Goal: Transaction & Acquisition: Subscribe to service/newsletter

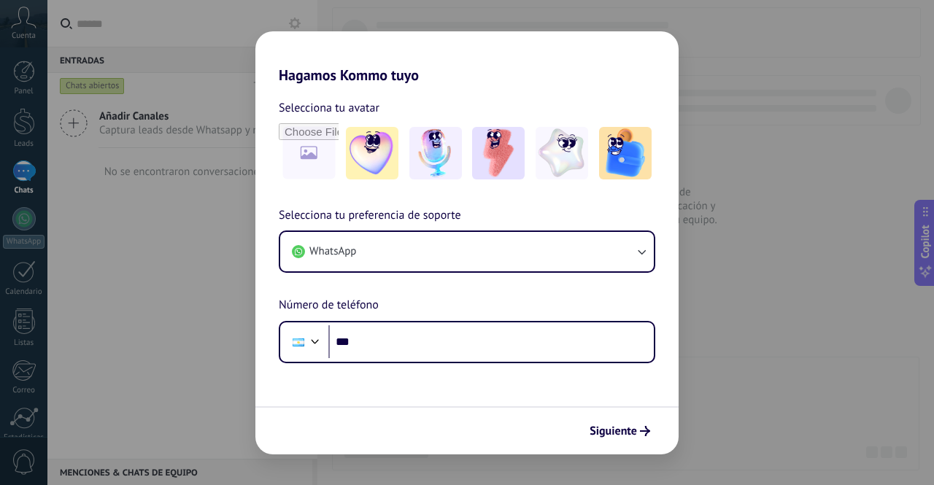
click at [476, 378] on div "Hagamos Kommo tuyo Selecciona tu avatar Selecciona tu preferencia de soporte Wh…" at bounding box center [467, 242] width 934 height 485
click at [476, 427] on span "Siguiente" at bounding box center [612, 431] width 47 height 10
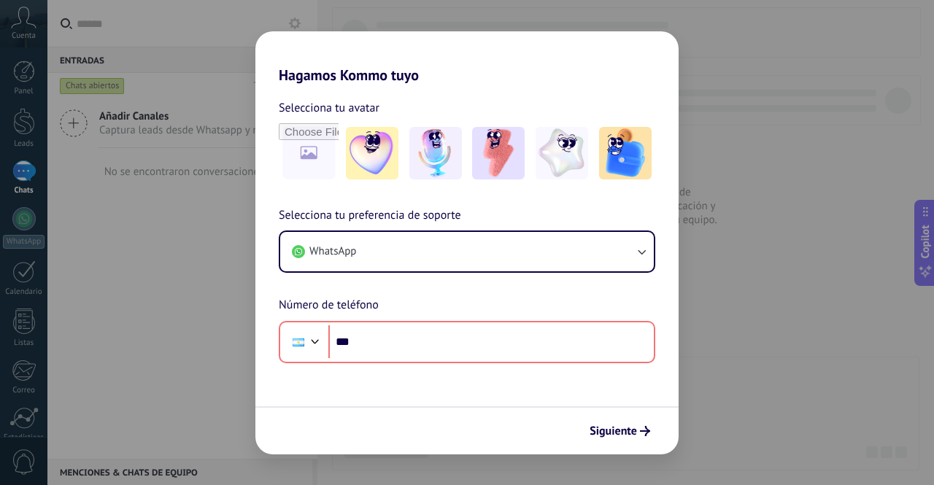
click at [476, 384] on div "Hagamos Kommo tuyo Selecciona tu avatar Selecciona tu preferencia de soporte Wh…" at bounding box center [467, 242] width 934 height 485
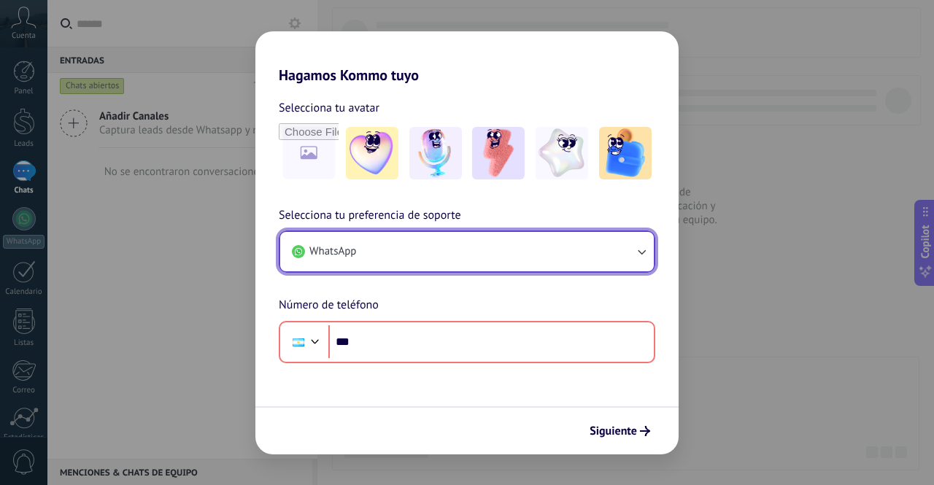
click at [366, 259] on button "WhatsApp" at bounding box center [466, 251] width 373 height 39
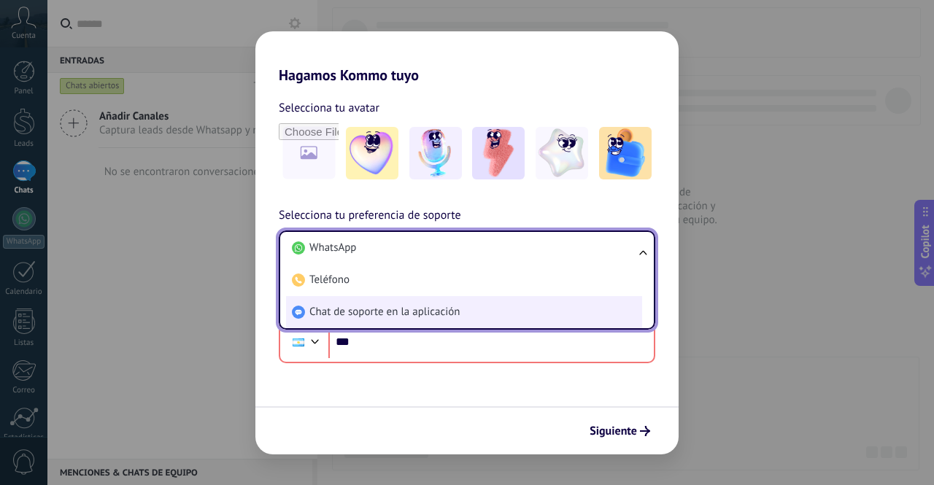
click at [476, 306] on li "Chat de soporte en la aplicación" at bounding box center [464, 312] width 356 height 32
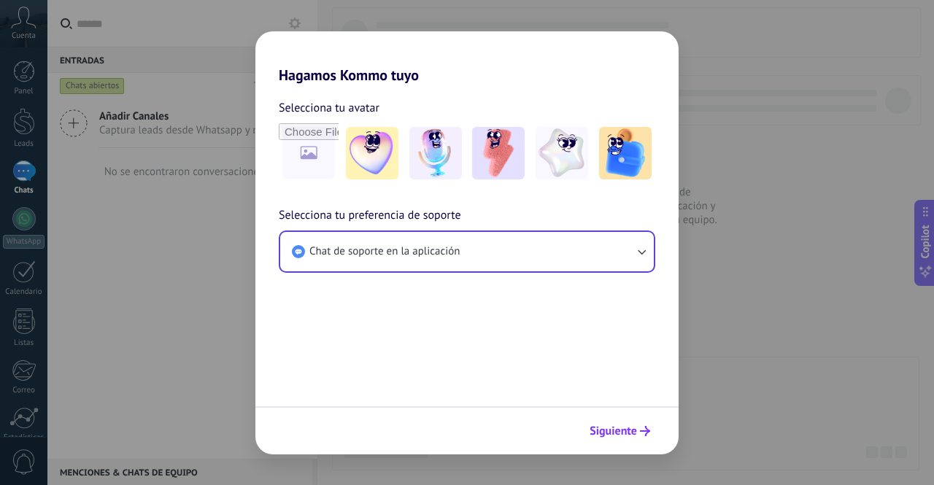
click at [476, 423] on button "Siguiente" at bounding box center [620, 431] width 74 height 25
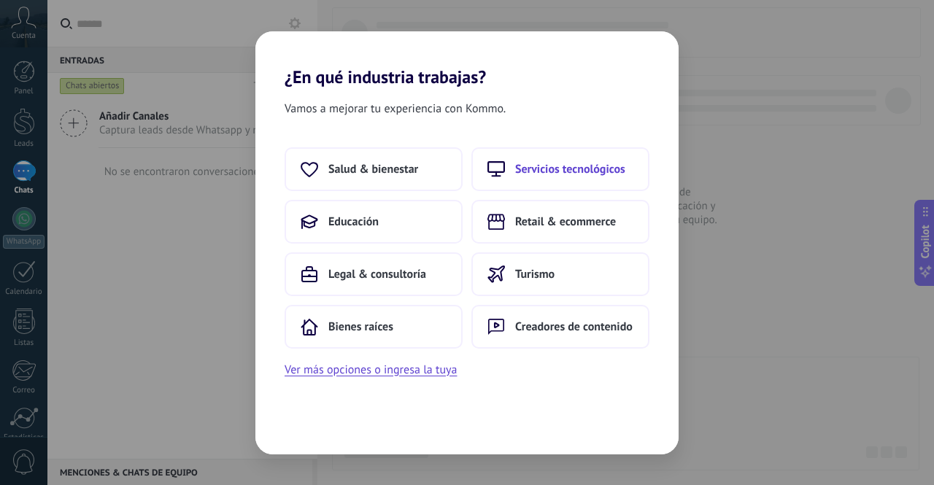
click at [476, 163] on icon at bounding box center [496, 169] width 18 height 18
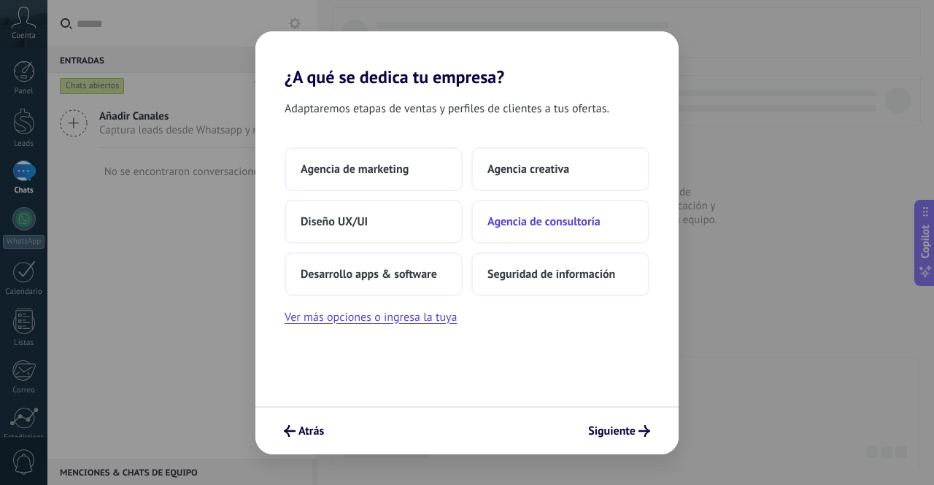
click at [476, 233] on button "Agencia de consultoría" at bounding box center [560, 222] width 178 height 44
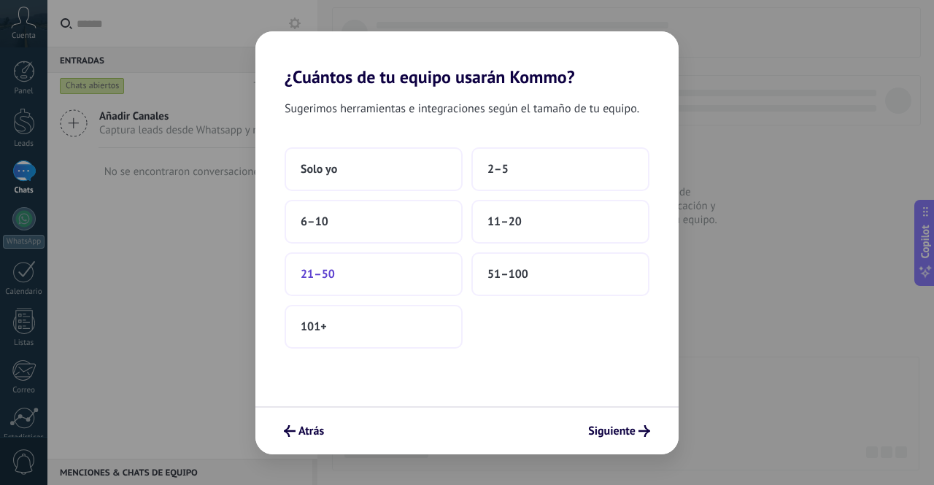
click at [406, 265] on button "21–50" at bounding box center [373, 274] width 178 height 44
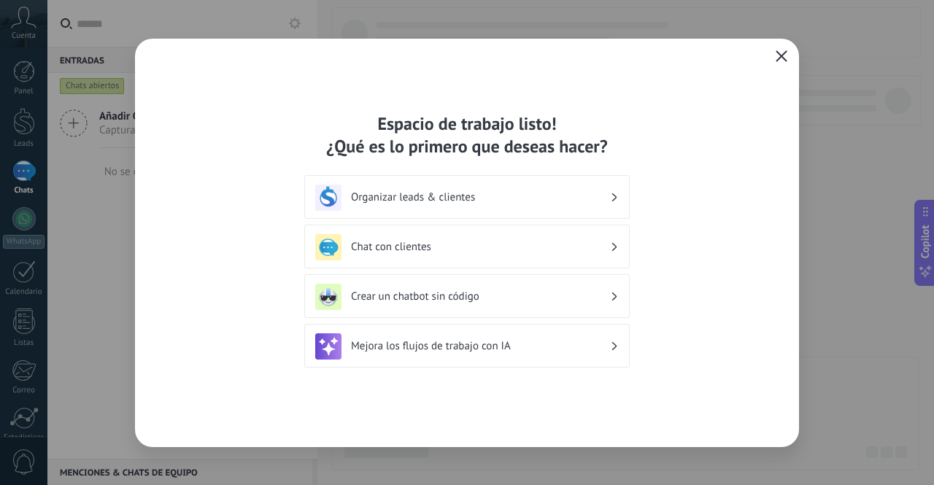
click at [476, 56] on icon "button" at bounding box center [781, 56] width 12 height 12
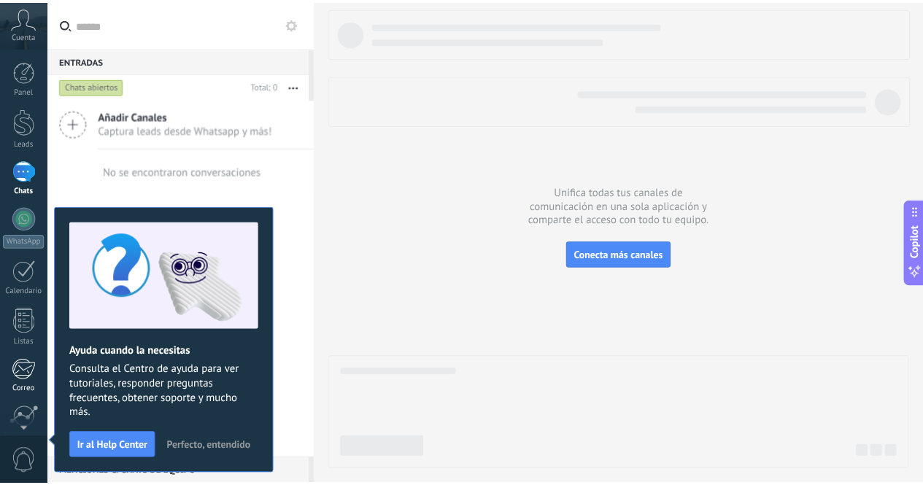
scroll to position [120, 0]
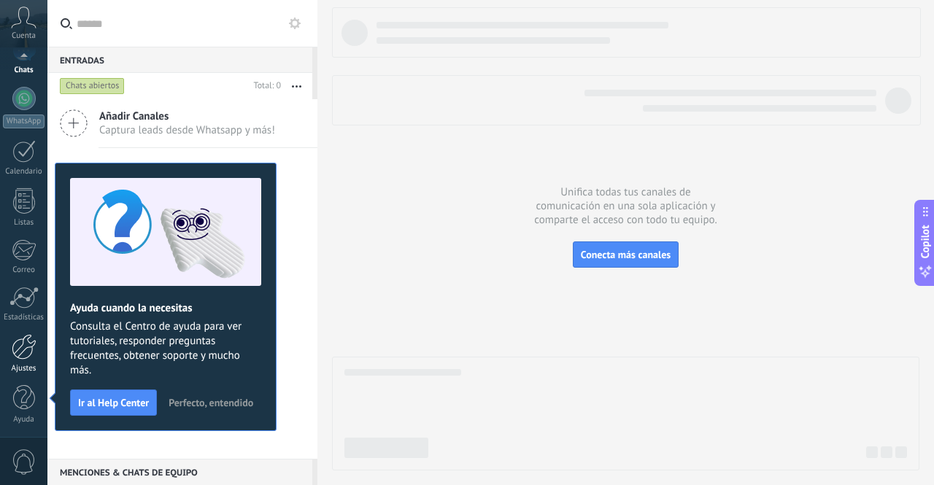
click at [31, 367] on div "Ajustes" at bounding box center [24, 368] width 42 height 9
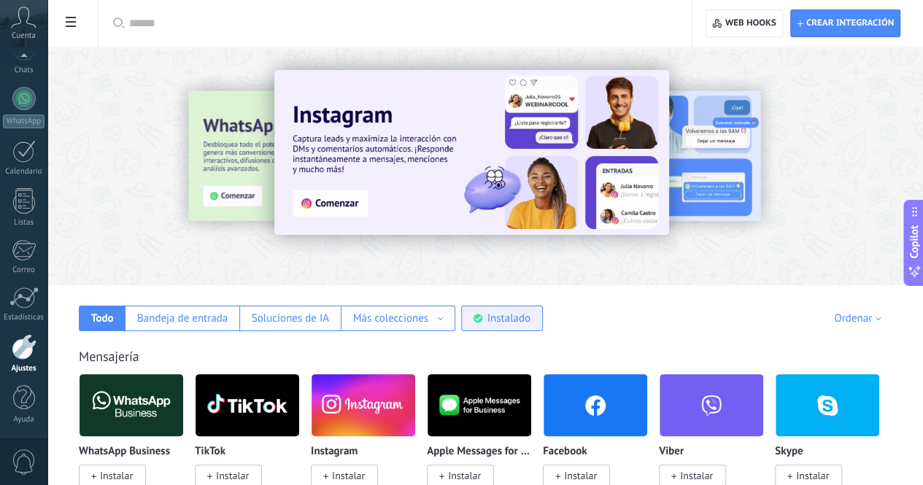
click at [476, 308] on div "Instalado" at bounding box center [502, 319] width 82 height 26
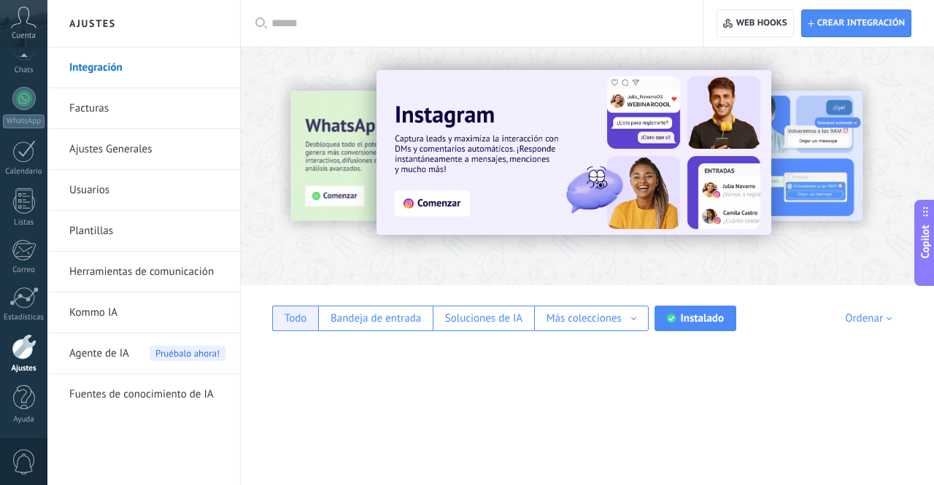
click at [310, 327] on div "Todo" at bounding box center [295, 319] width 46 height 26
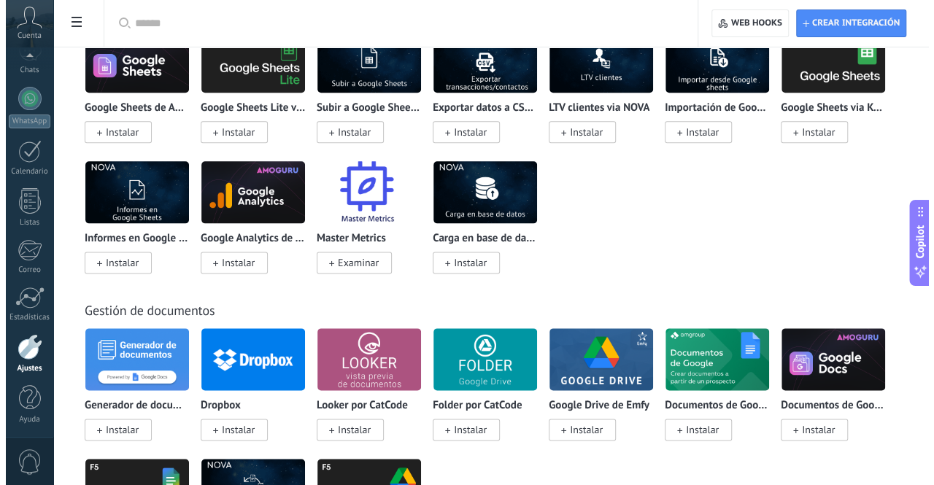
scroll to position [3558, 0]
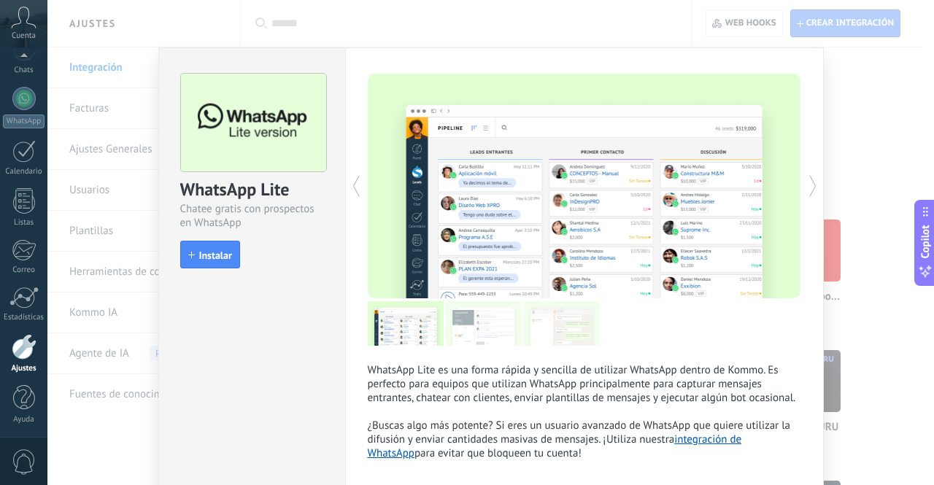
scroll to position [73, 0]
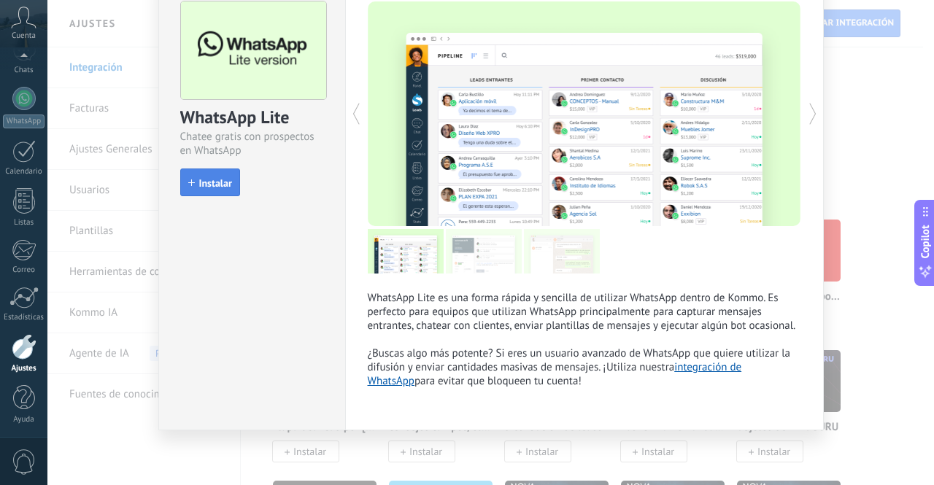
click at [201, 181] on span "Instalar" at bounding box center [215, 183] width 33 height 10
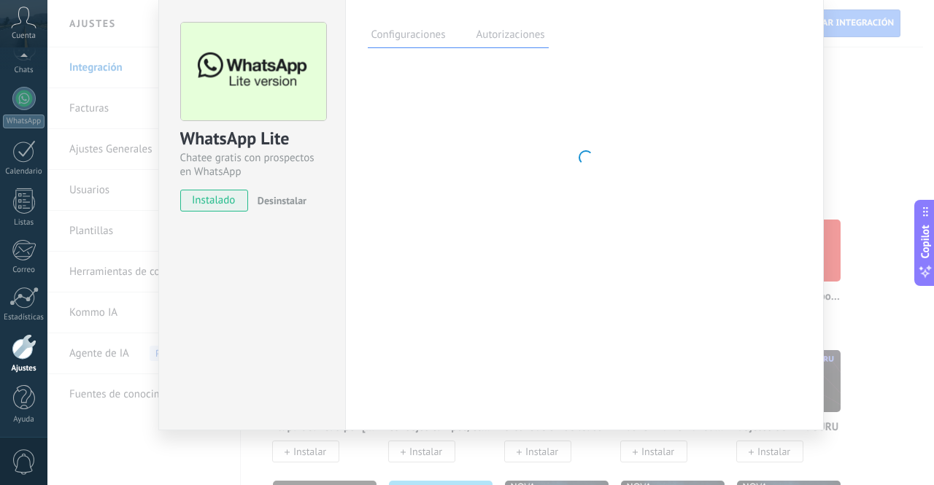
scroll to position [51, 0]
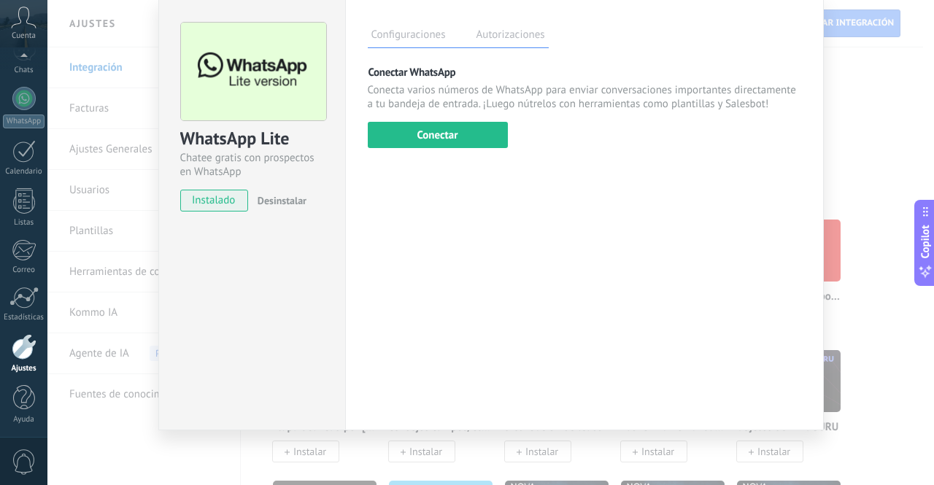
click at [476, 148] on div "WhatsApp Lite Chatee gratis con prospectos en WhatsApp instalado Desinstalar Co…" at bounding box center [490, 242] width 886 height 485
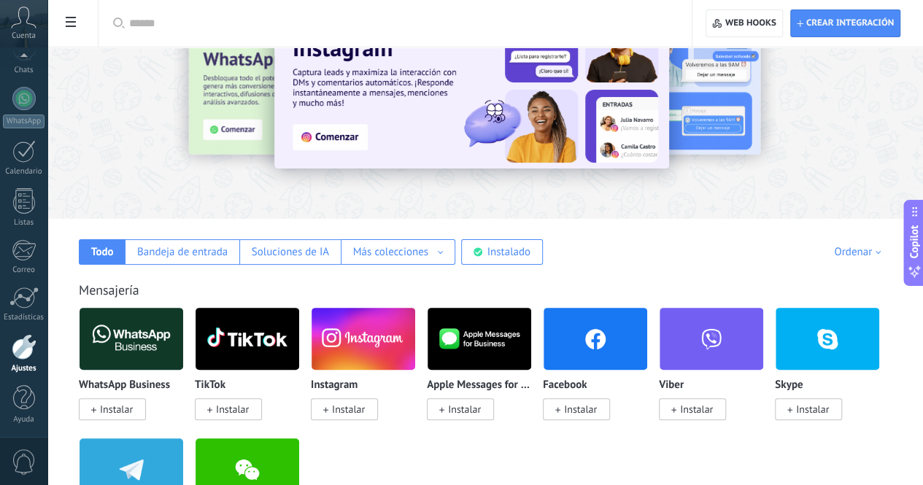
scroll to position [0, 0]
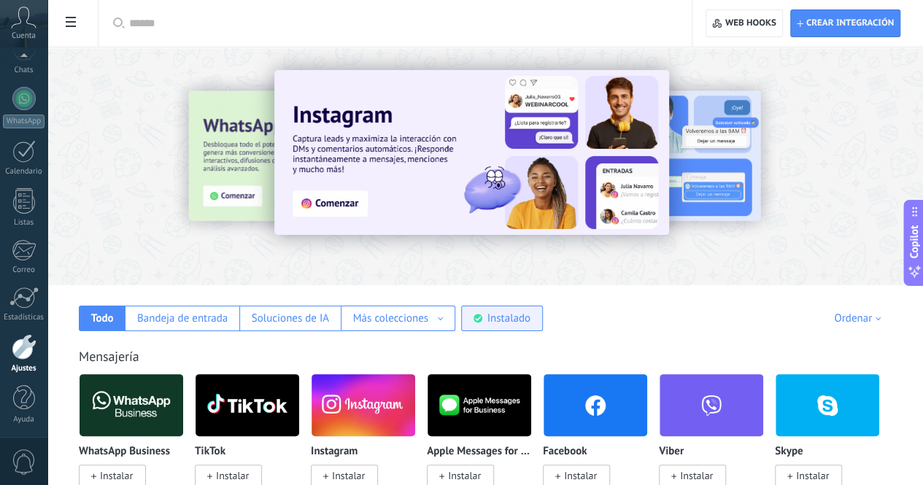
click at [476, 326] on div "Instalado" at bounding box center [502, 319] width 82 height 26
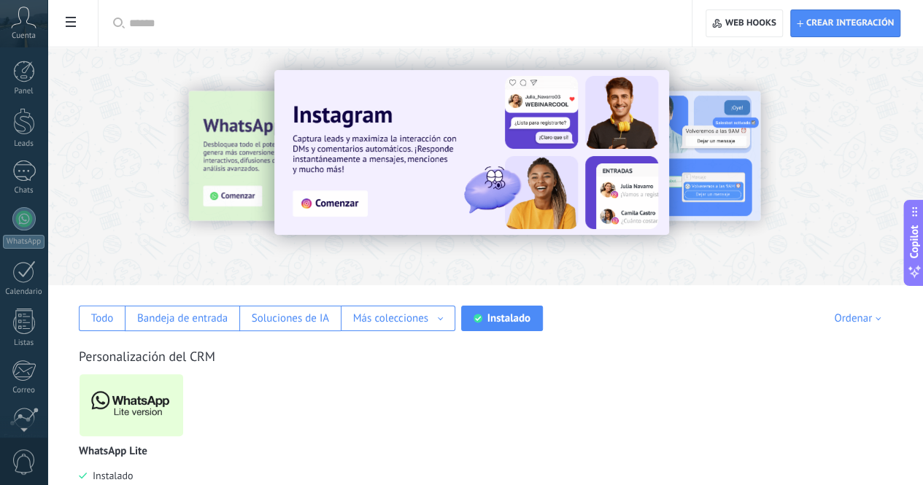
click at [27, 31] on span "Cuenta" at bounding box center [24, 35] width 24 height 9
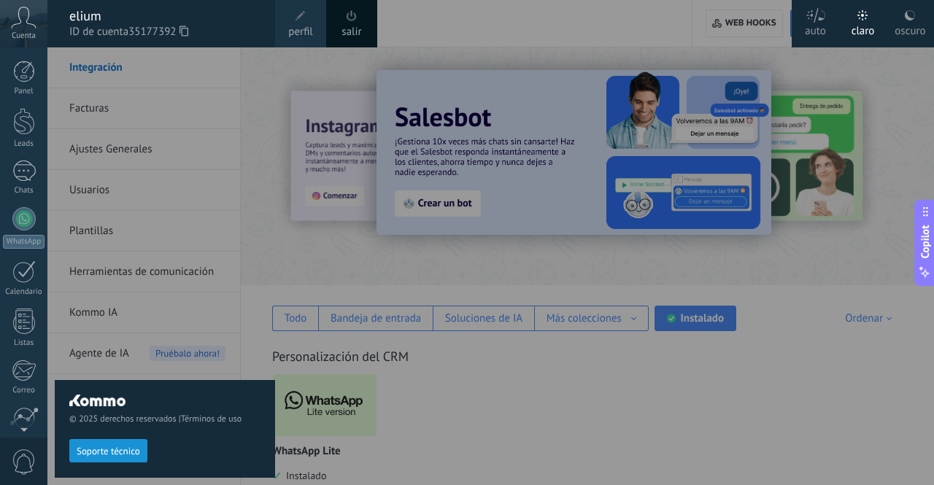
scroll to position [120, 0]
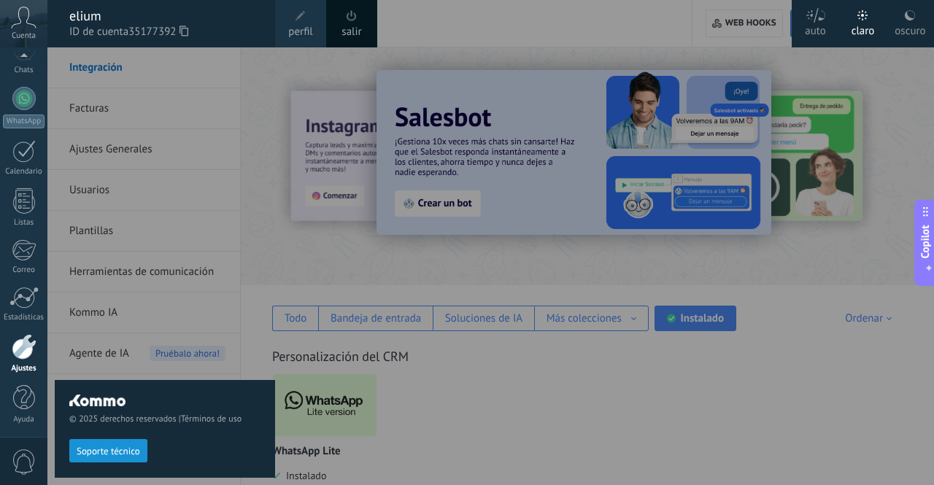
click at [476, 30] on div "oscuro" at bounding box center [909, 28] width 31 height 38
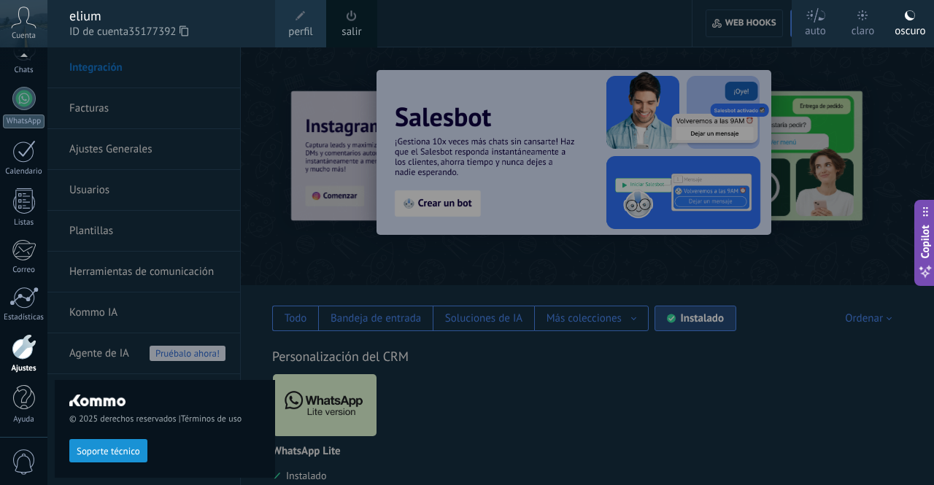
click at [270, 237] on div "© 2025 derechos reservados | Términos de uso Soporte técnico" at bounding box center [165, 266] width 220 height 438
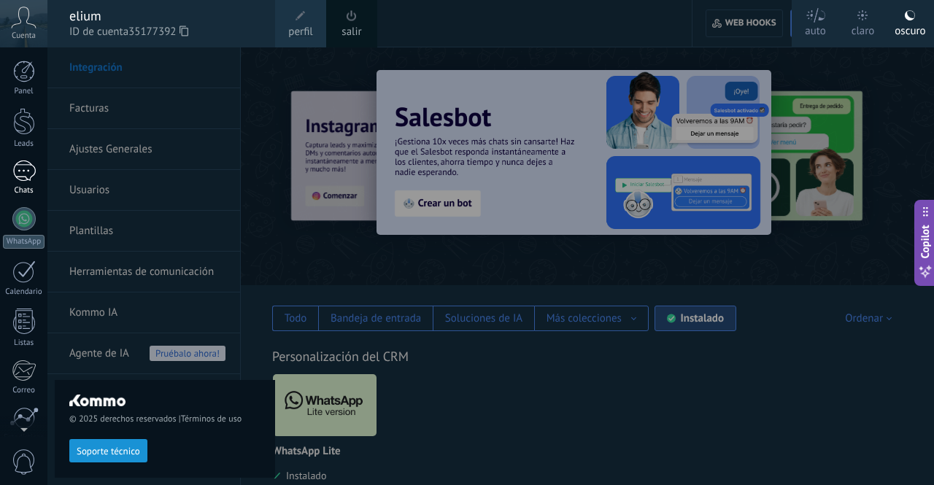
click at [26, 188] on div "Chats" at bounding box center [24, 190] width 42 height 9
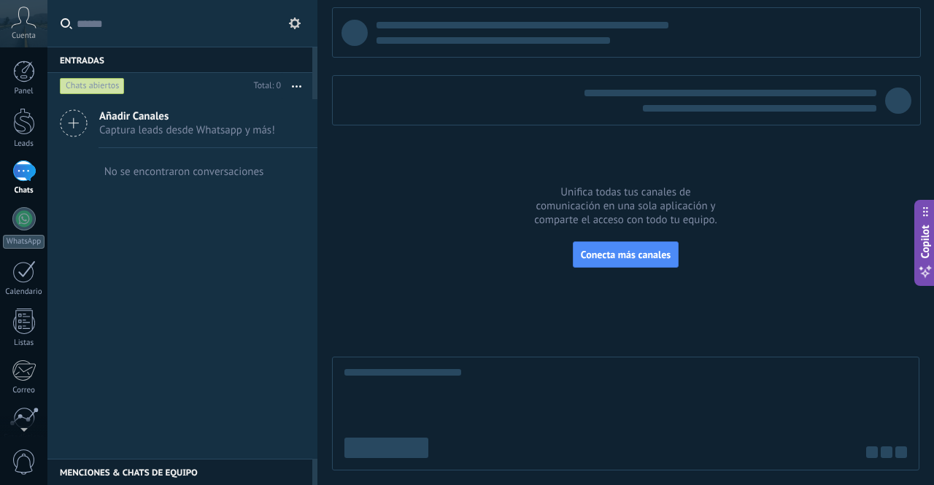
click at [295, 25] on icon at bounding box center [295, 24] width 12 height 12
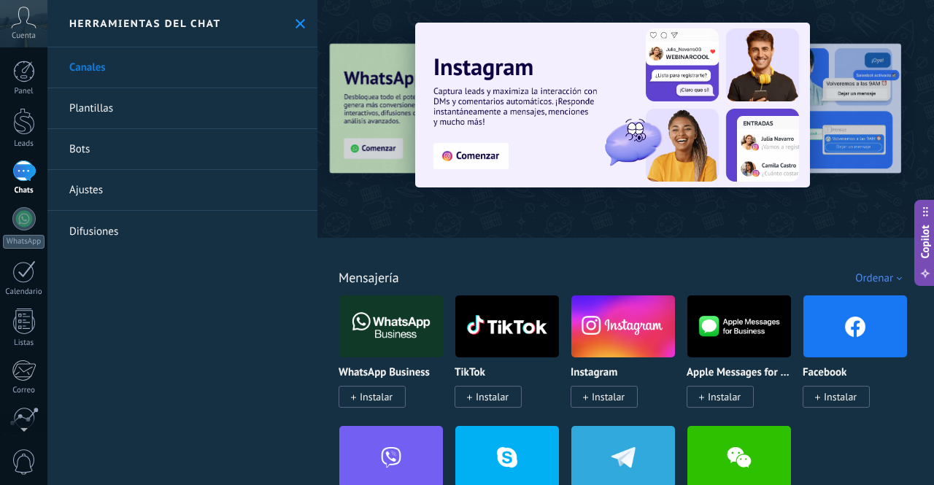
click at [296, 25] on use at bounding box center [299, 23] width 9 height 9
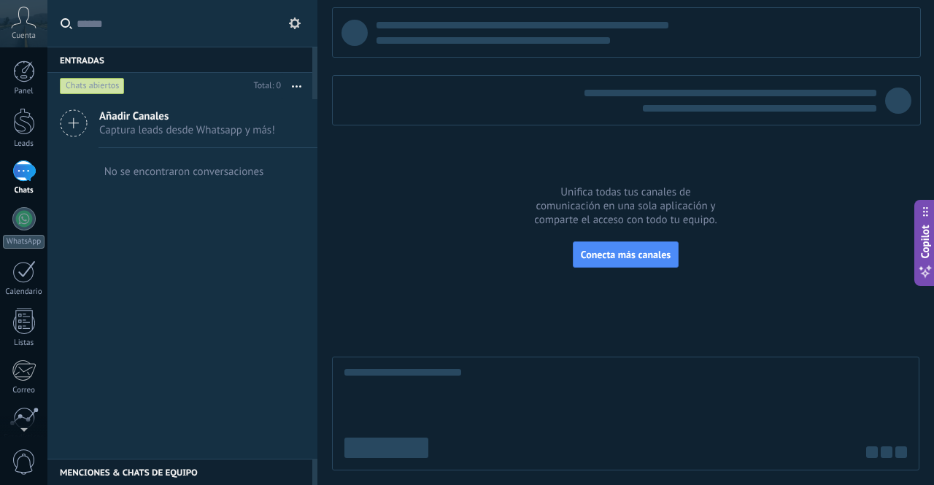
click at [296, 25] on use at bounding box center [295, 24] width 12 height 12
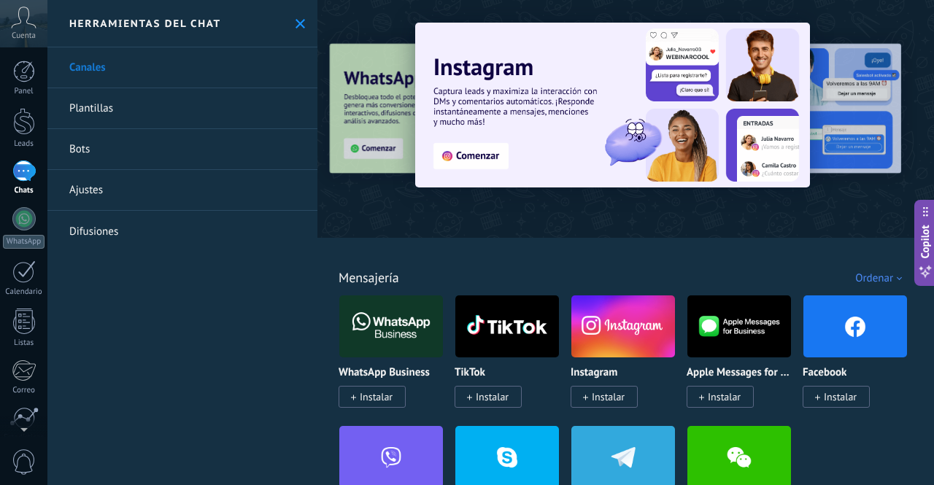
click at [158, 195] on link "Ajustes" at bounding box center [182, 190] width 270 height 41
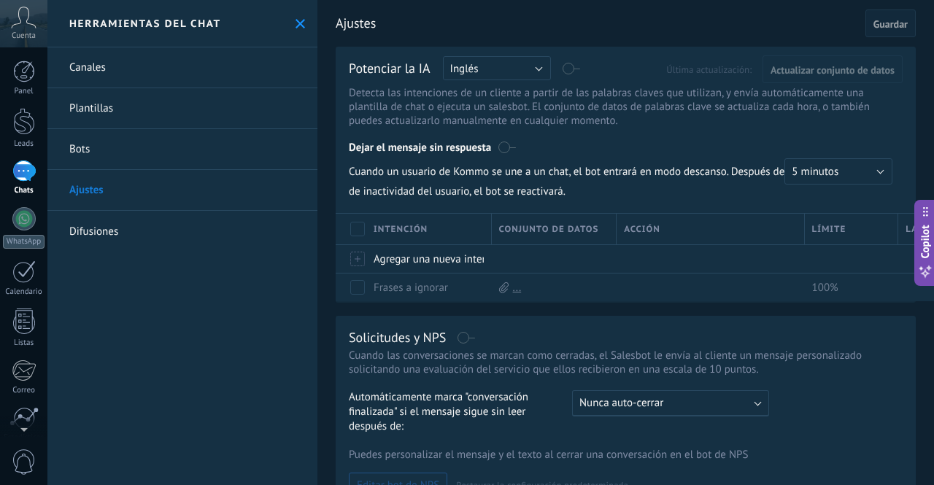
click at [95, 69] on link "Canales" at bounding box center [182, 67] width 270 height 41
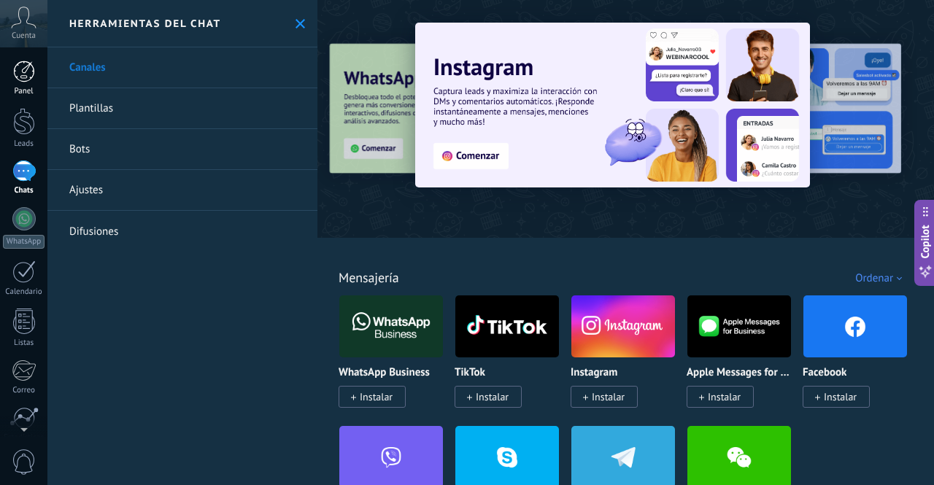
click at [25, 72] on div at bounding box center [24, 72] width 22 height 22
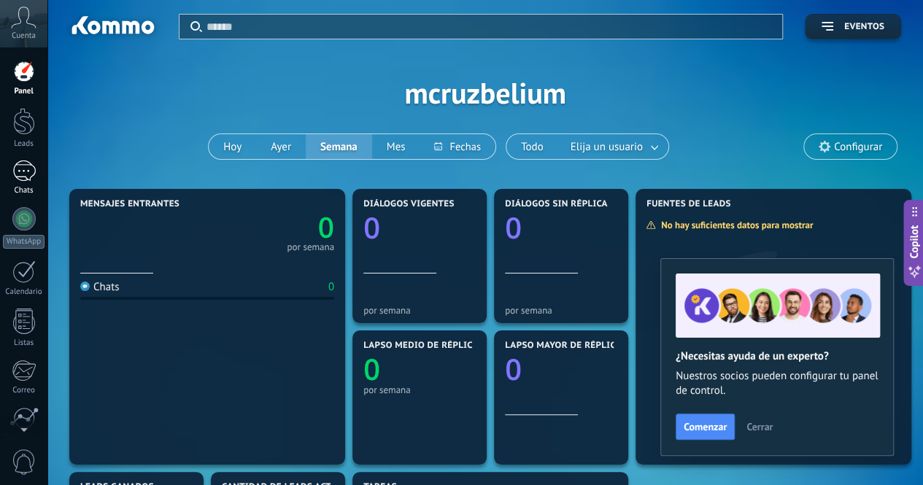
click at [26, 176] on div at bounding box center [23, 170] width 23 height 21
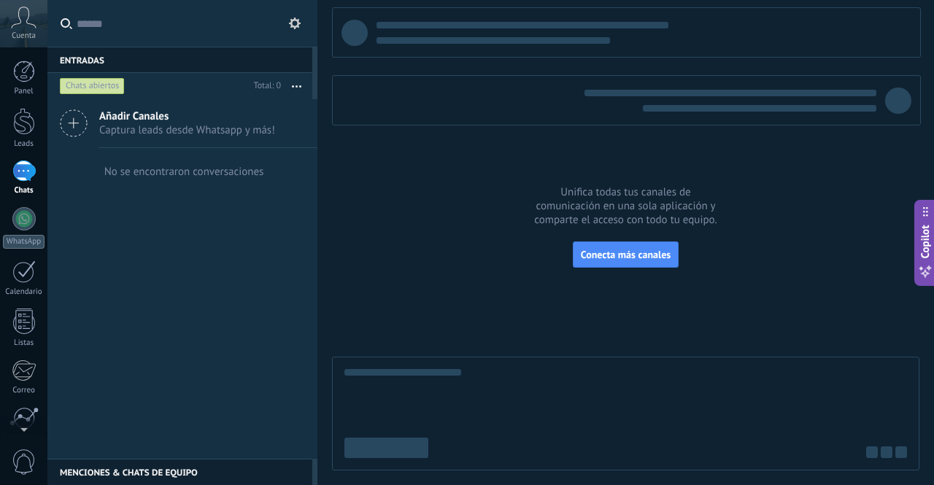
click at [294, 26] on use at bounding box center [295, 24] width 12 height 12
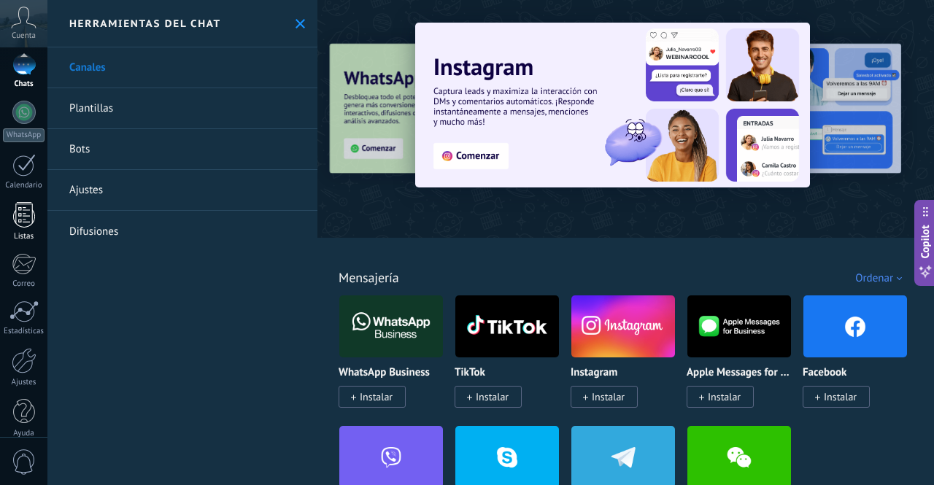
scroll to position [120, 0]
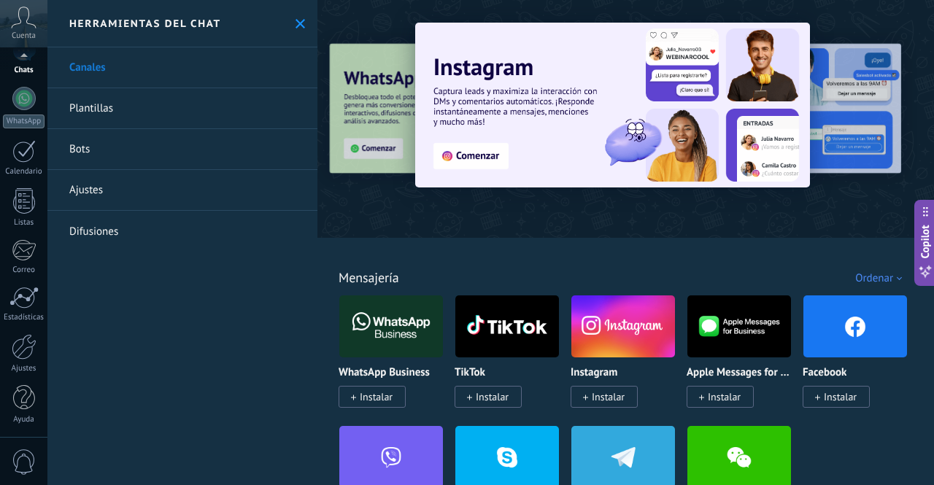
click at [30, 462] on span "0" at bounding box center [24, 462] width 25 height 26
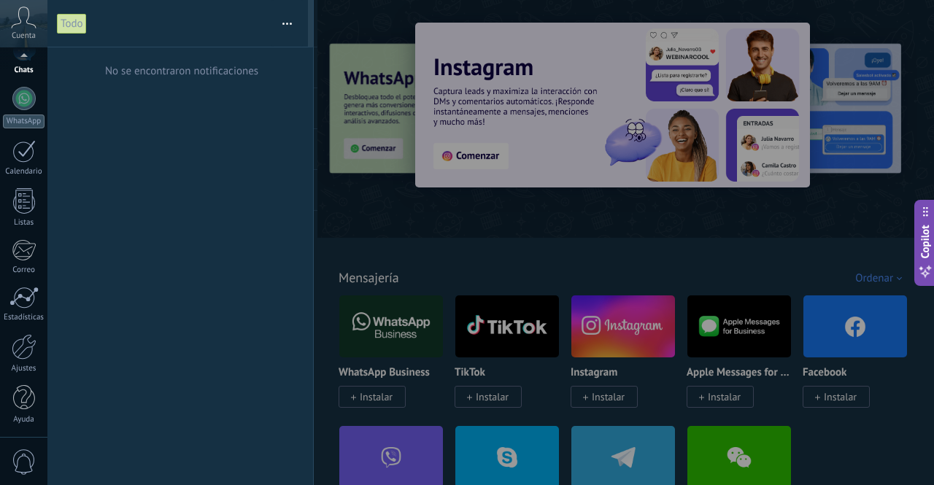
click at [30, 462] on span "0" at bounding box center [24, 462] width 25 height 26
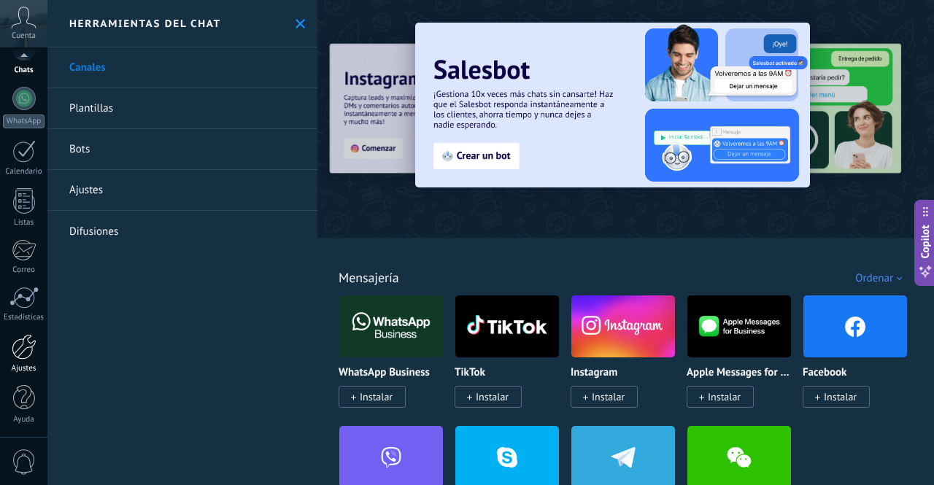
click at [29, 345] on div at bounding box center [24, 347] width 25 height 26
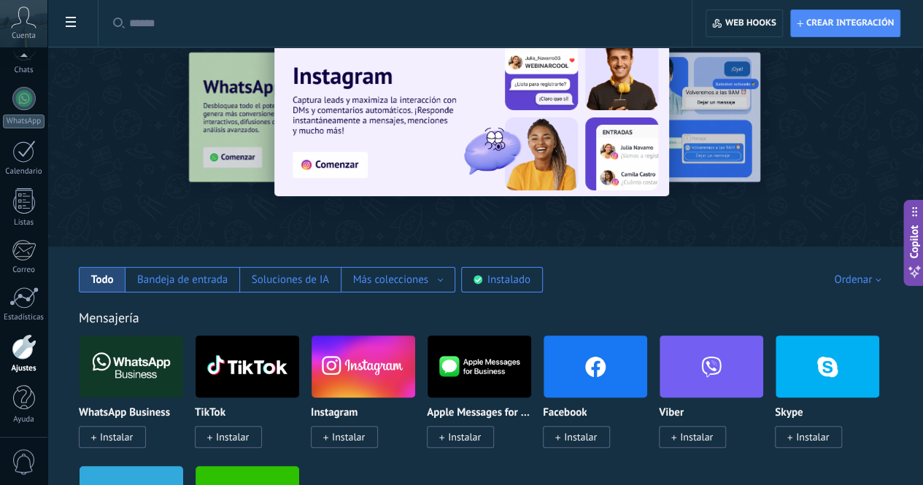
scroll to position [37, 0]
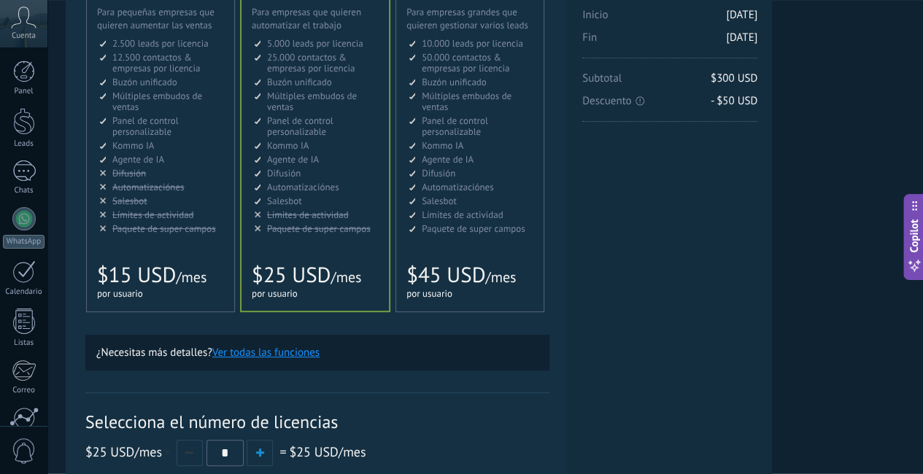
scroll to position [150, 20]
click at [516, 268] on span "/mes" at bounding box center [500, 276] width 31 height 19
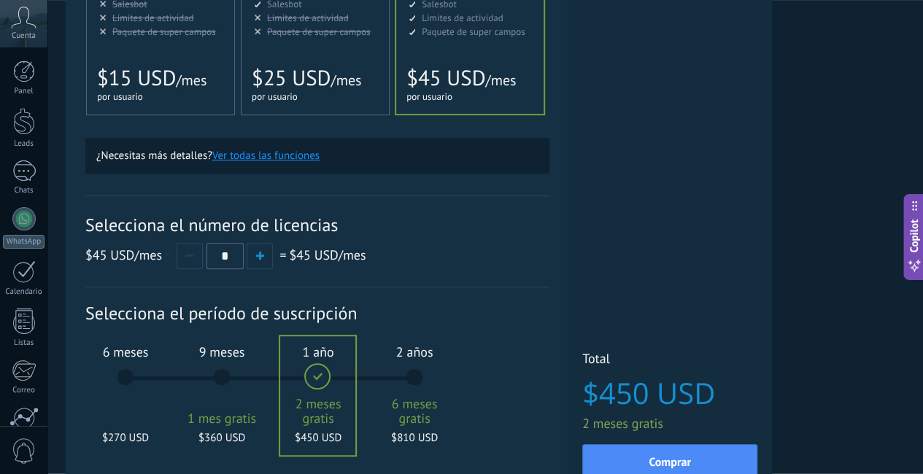
scroll to position [349, 20]
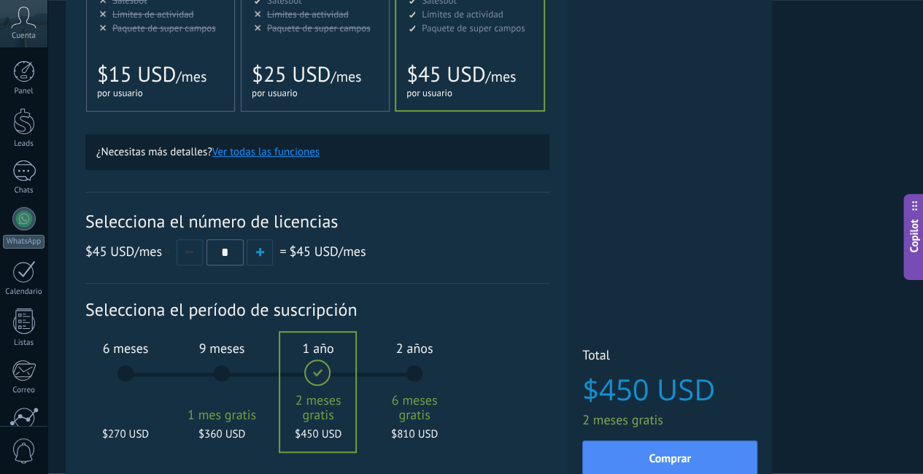
click at [165, 376] on div "6 meses $270 USD" at bounding box center [125, 380] width 79 height 103
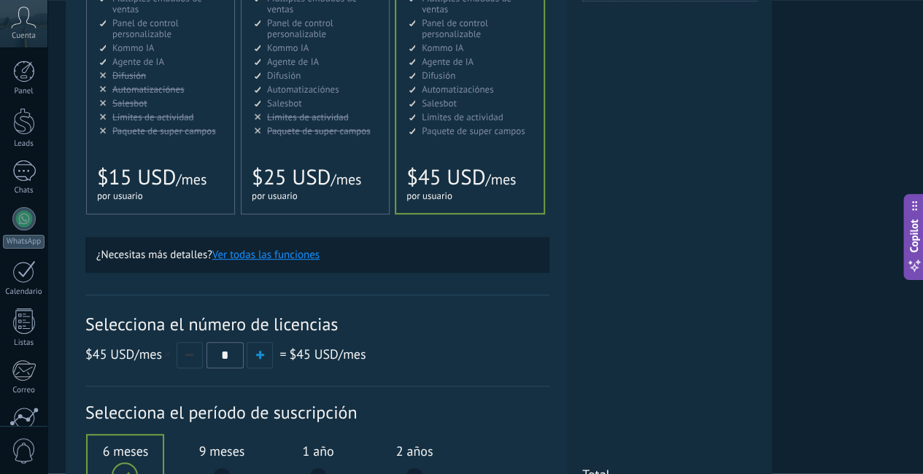
scroll to position [461, 20]
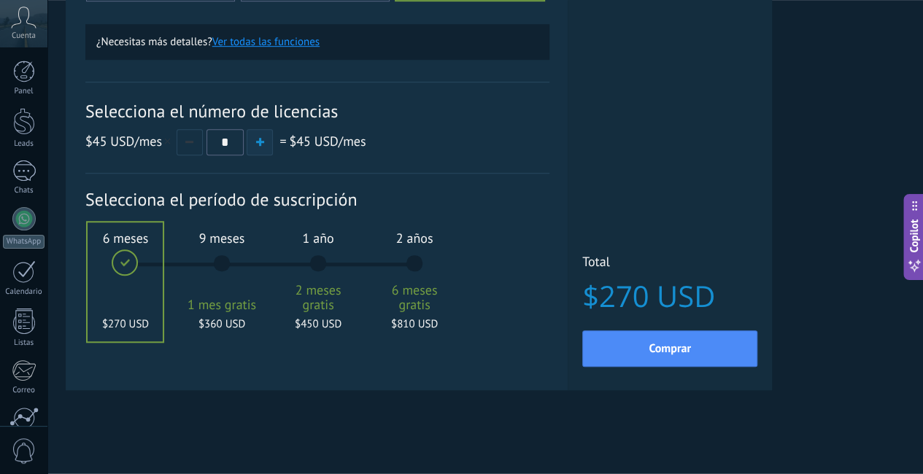
click at [264, 145] on span "button" at bounding box center [260, 142] width 8 height 8
click at [203, 144] on button "button" at bounding box center [189, 142] width 26 height 26
type input "*"
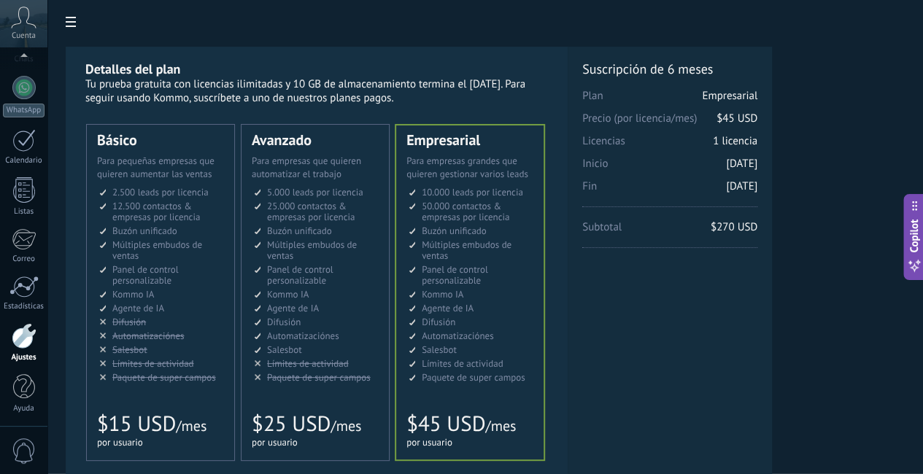
scroll to position [0, 0]
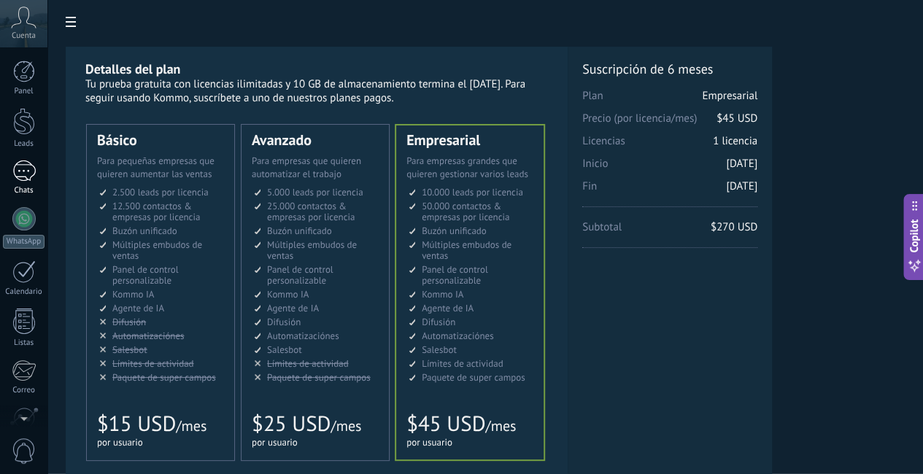
click at [26, 185] on link "Chats" at bounding box center [23, 177] width 47 height 35
